Goal: Task Accomplishment & Management: Use online tool/utility

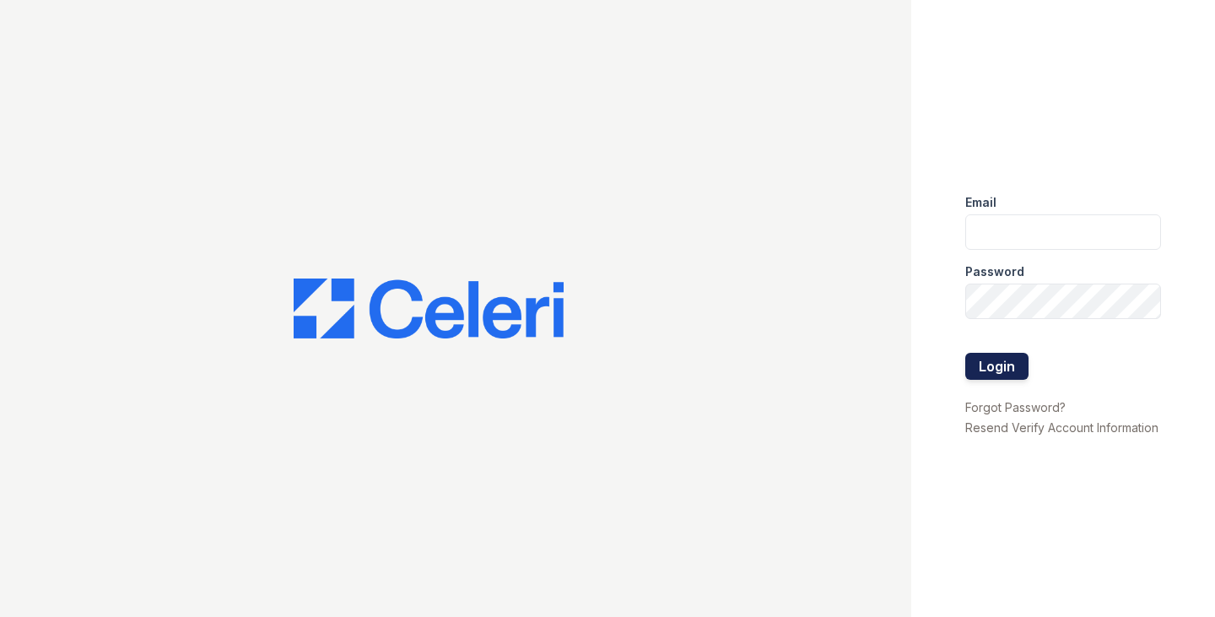
type input "[EMAIL_ADDRESS][DOMAIN_NAME]"
click at [1002, 375] on button "Login" at bounding box center [996, 366] width 63 height 27
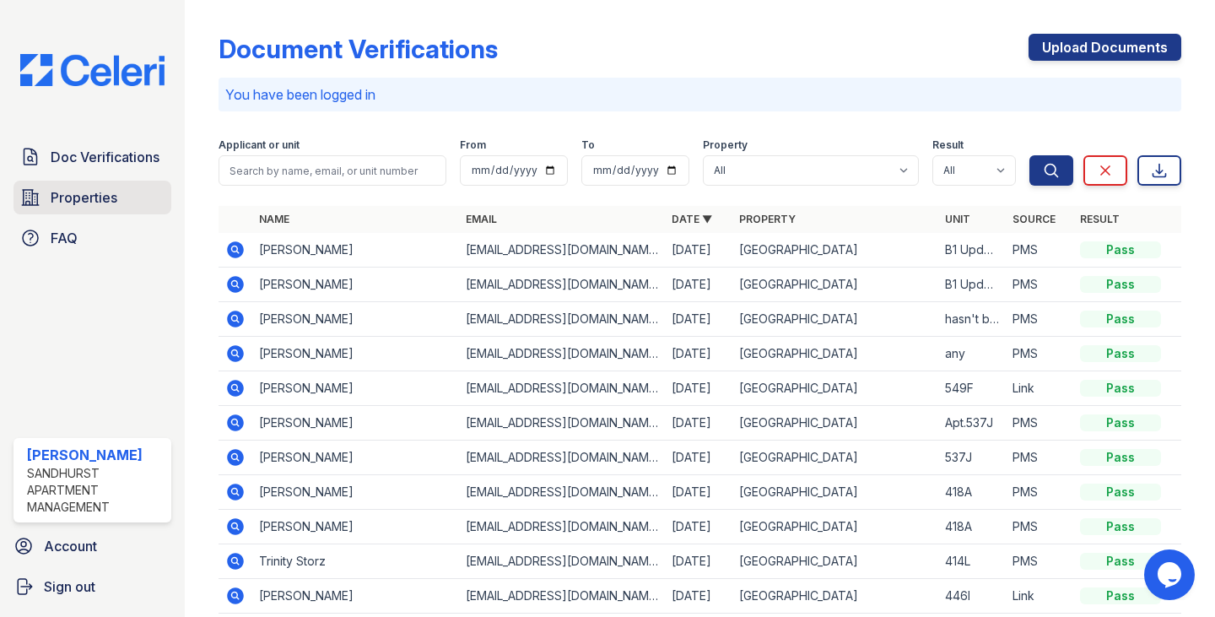
click at [98, 201] on span "Properties" at bounding box center [84, 197] width 67 height 20
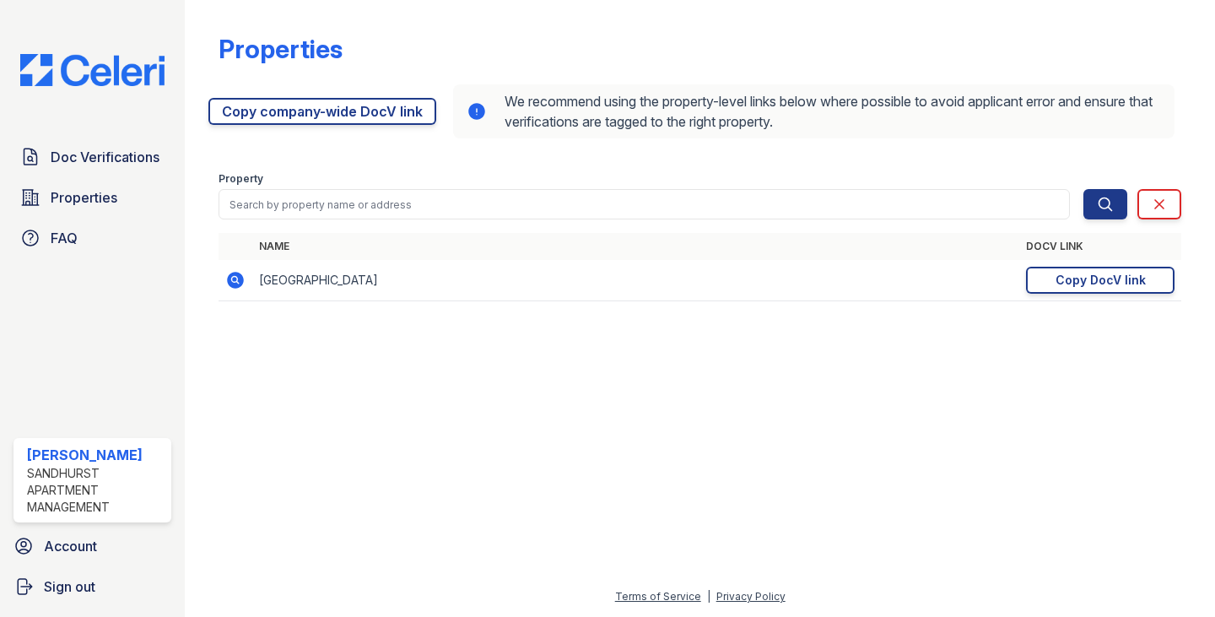
click at [239, 283] on icon at bounding box center [235, 280] width 20 height 20
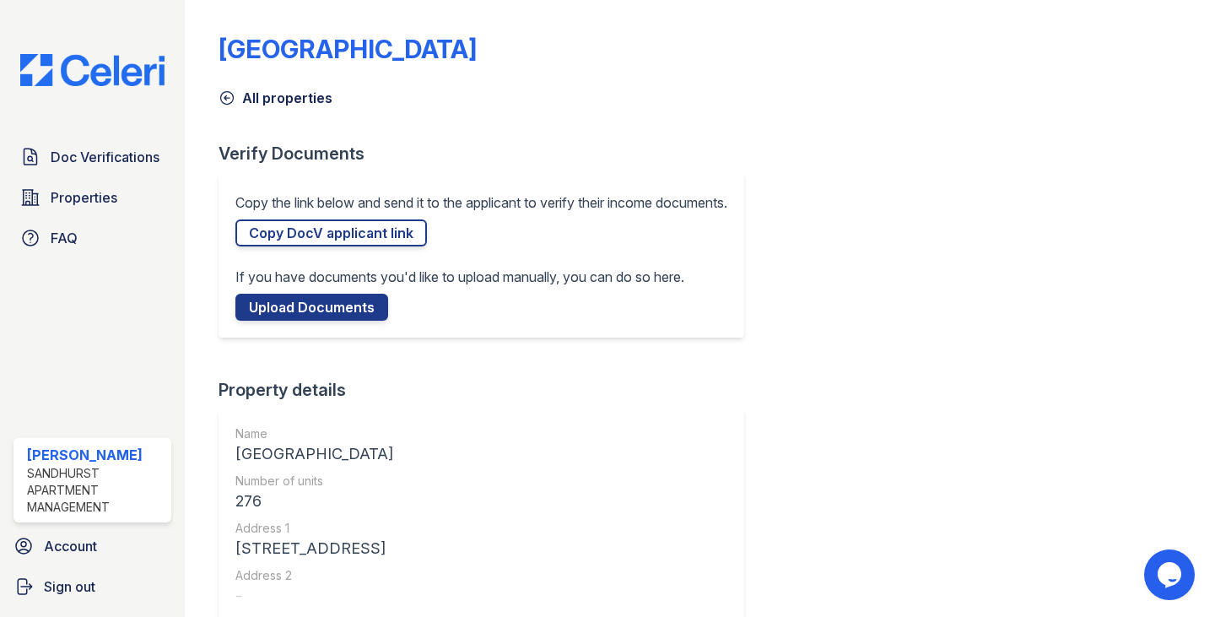
click at [387, 228] on link "Copy DocV applicant link" at bounding box center [331, 232] width 192 height 27
click at [369, 226] on link "Copy DocV applicant link" at bounding box center [331, 232] width 192 height 27
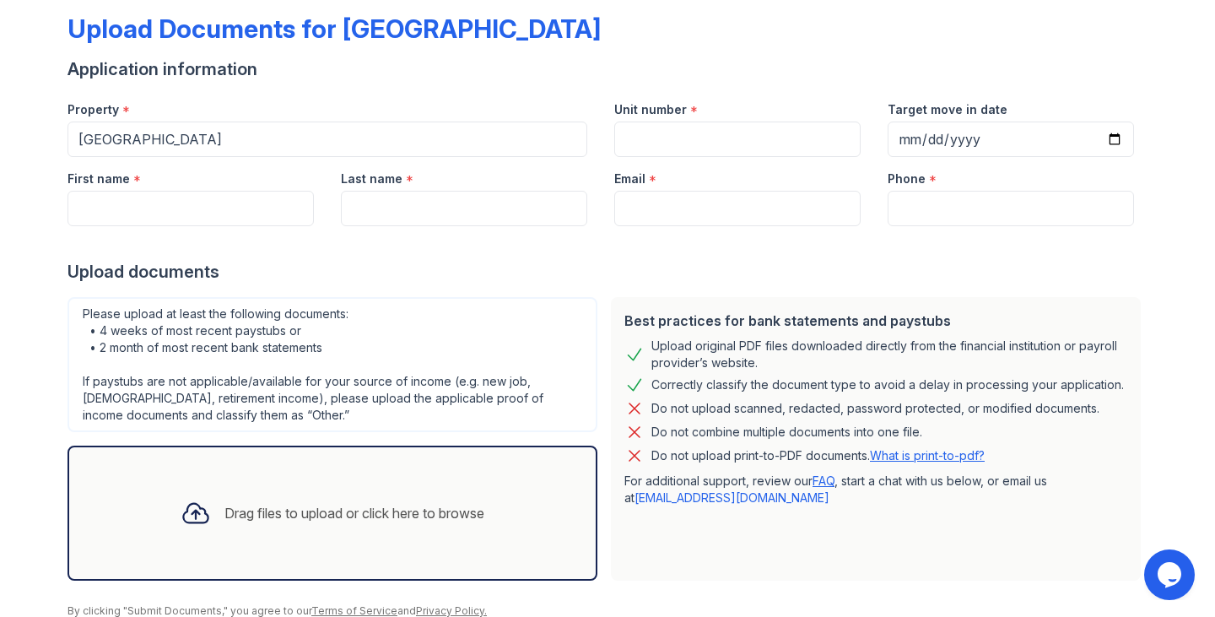
scroll to position [153, 0]
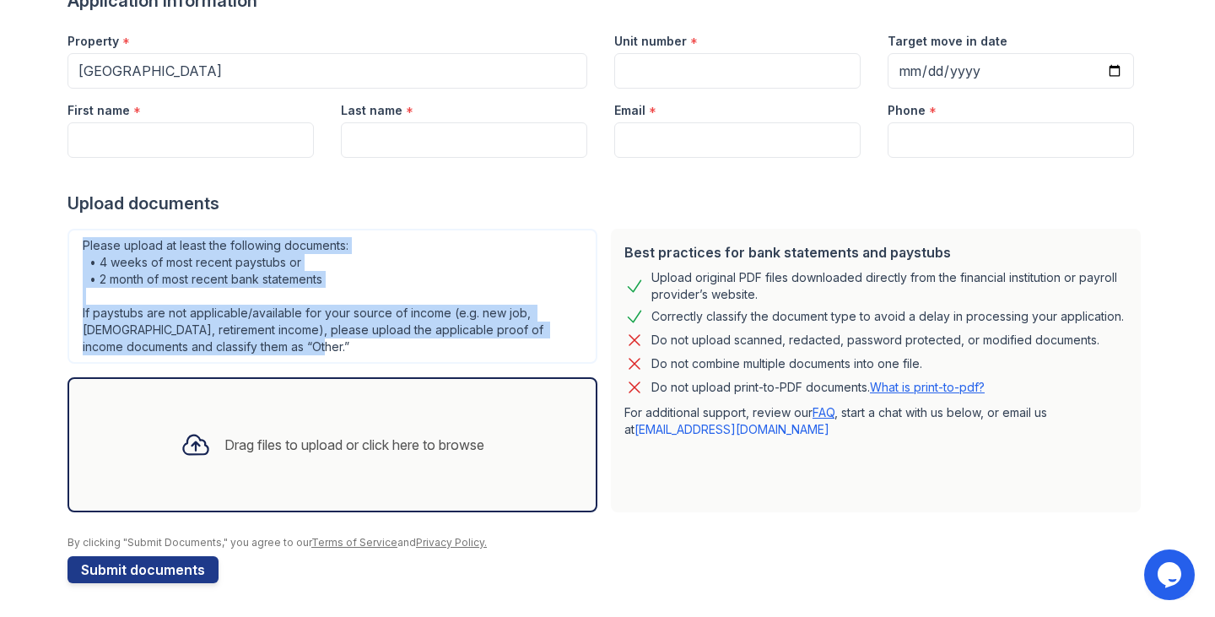
drag, startPoint x: 250, startPoint y: 343, endPoint x: 73, endPoint y: 246, distance: 202.1
click at [73, 246] on div "Please upload at least the following documents: • 4 weeks of most recent paystu…" at bounding box center [333, 296] width 530 height 135
copy div "Please upload at least the following documents: • 4 weeks of most recent paystu…"
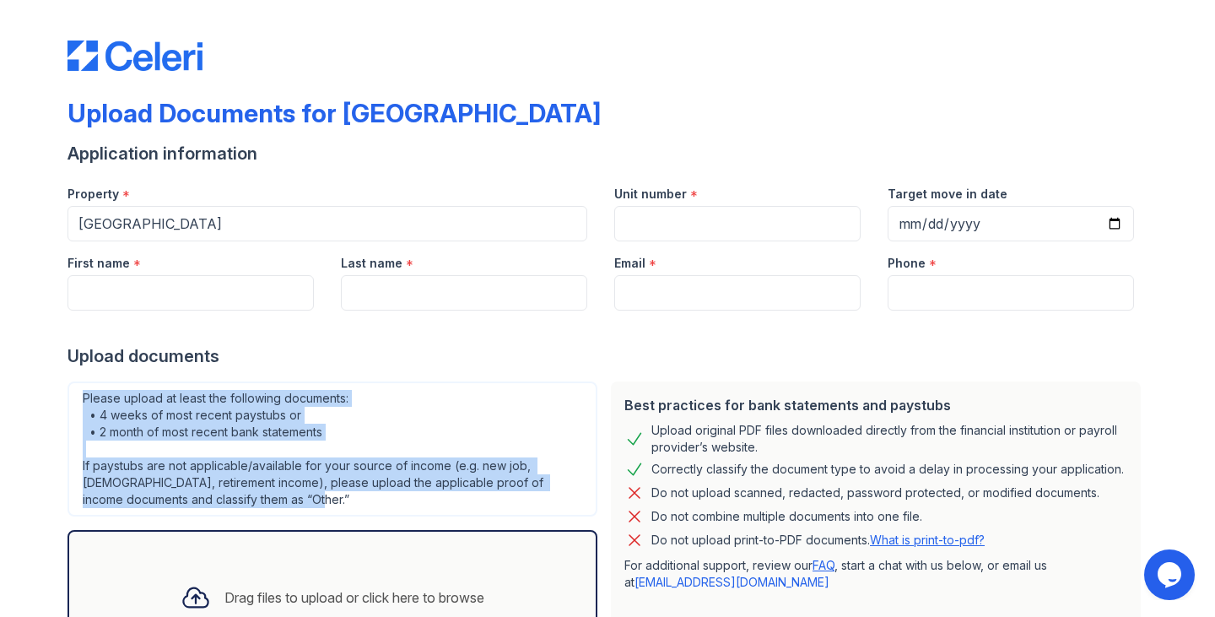
scroll to position [84, 0]
